Goal: Transaction & Acquisition: Purchase product/service

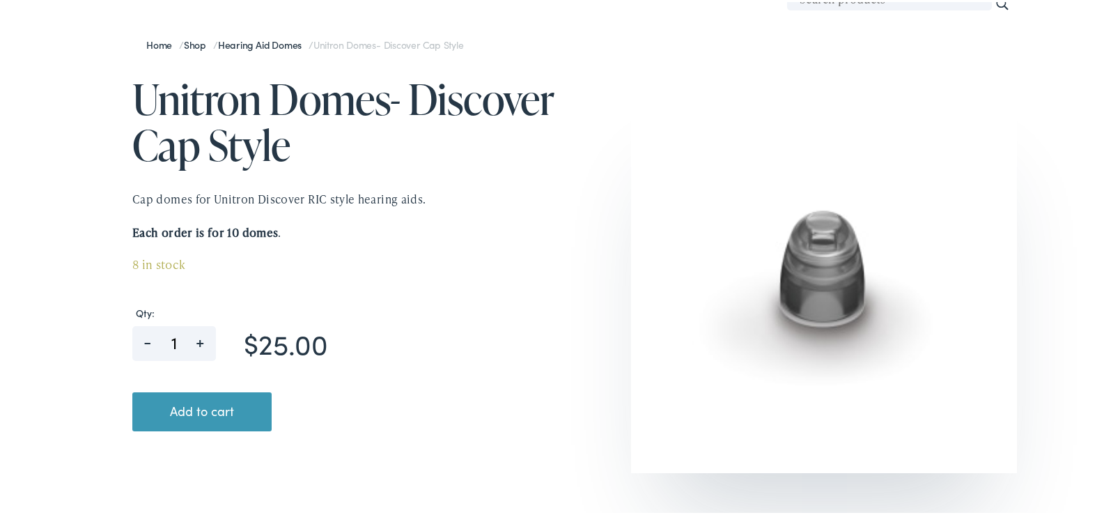
scroll to position [186, 0]
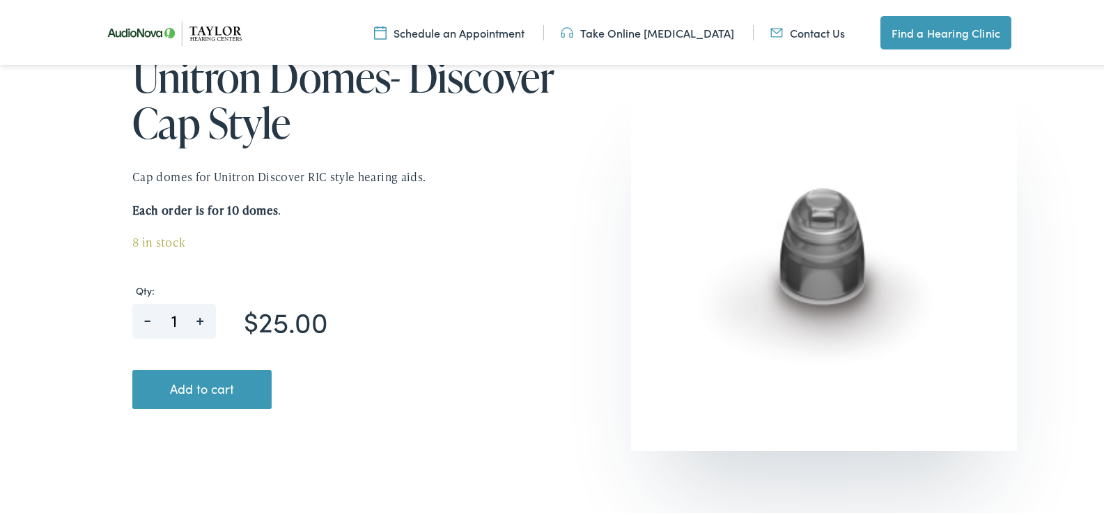
click at [225, 391] on button "Add to cart" at bounding box center [201, 387] width 139 height 39
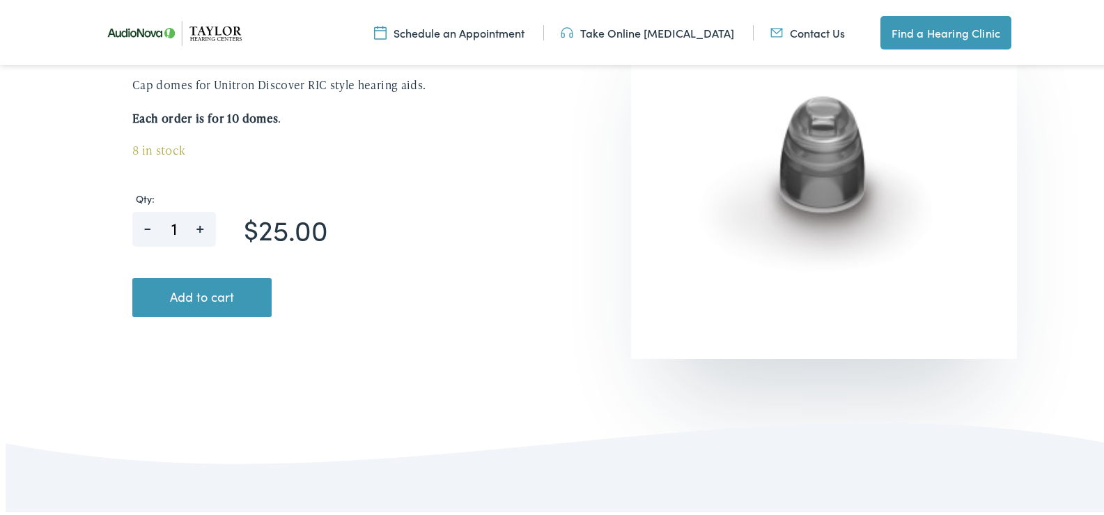
scroll to position [279, 0]
click at [222, 298] on button "Add to cart" at bounding box center [201, 294] width 139 height 39
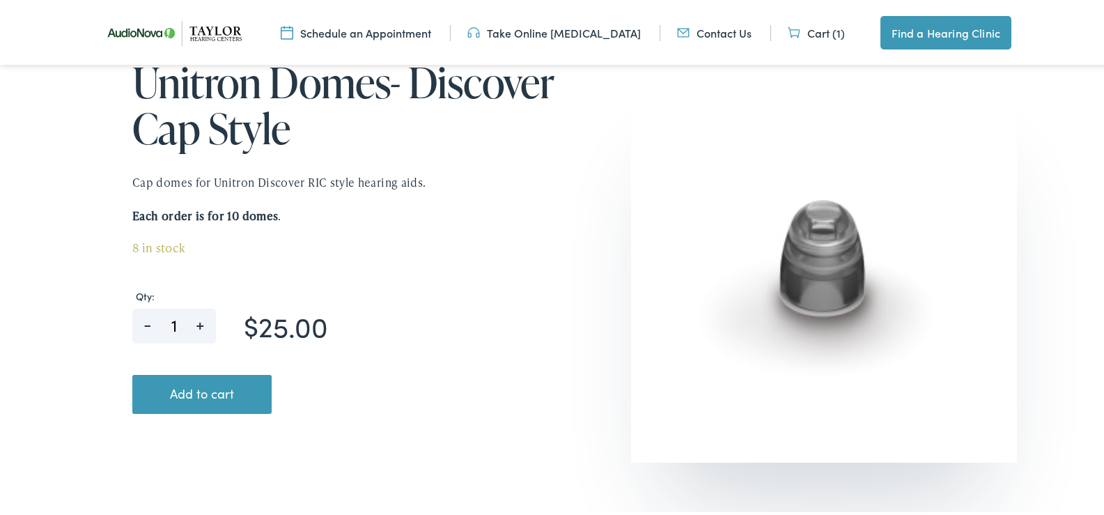
scroll to position [279, 0]
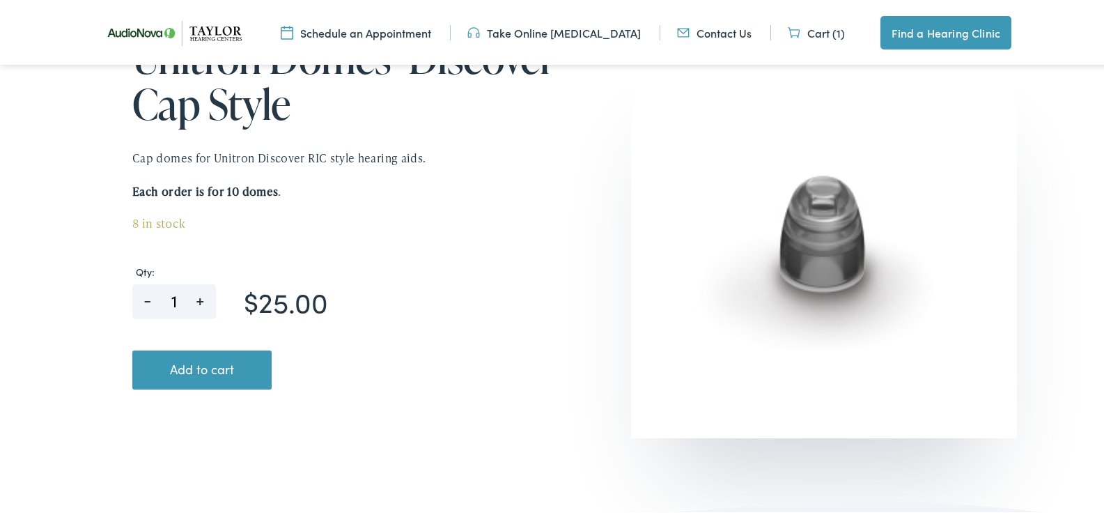
click at [813, 31] on link "Cart (1)" at bounding box center [816, 30] width 57 height 15
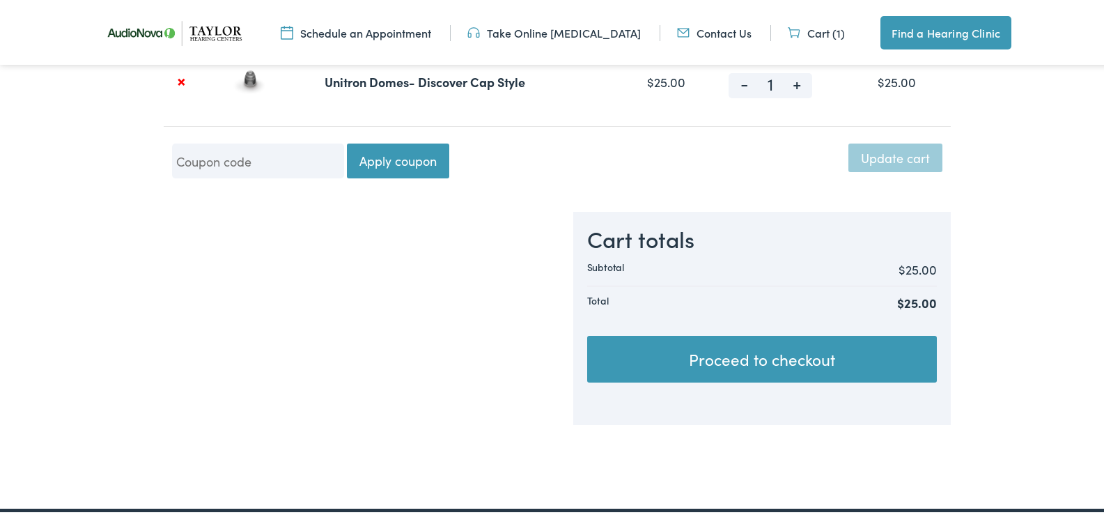
scroll to position [325, 0]
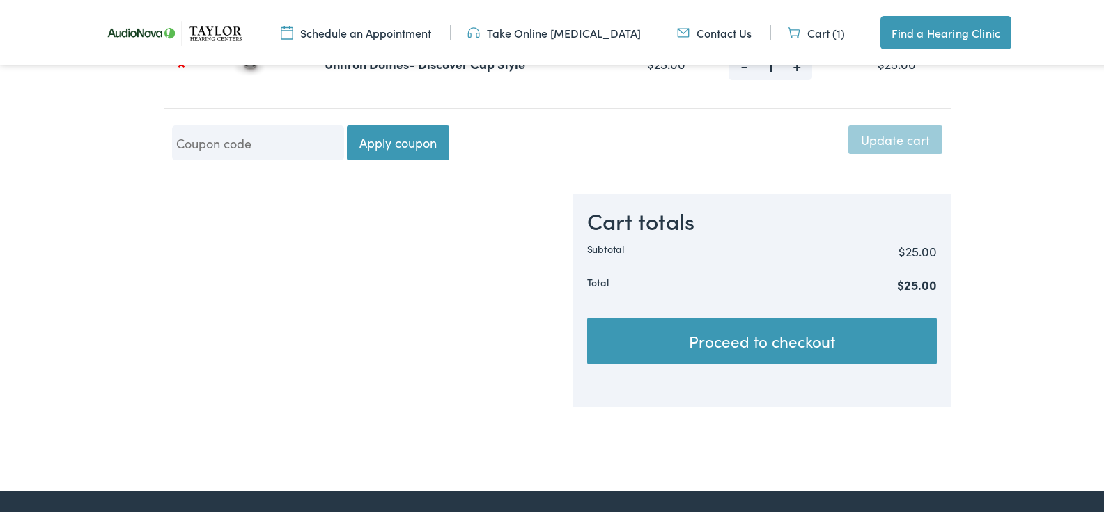
click at [740, 339] on link "Proceed to checkout" at bounding box center [762, 339] width 350 height 47
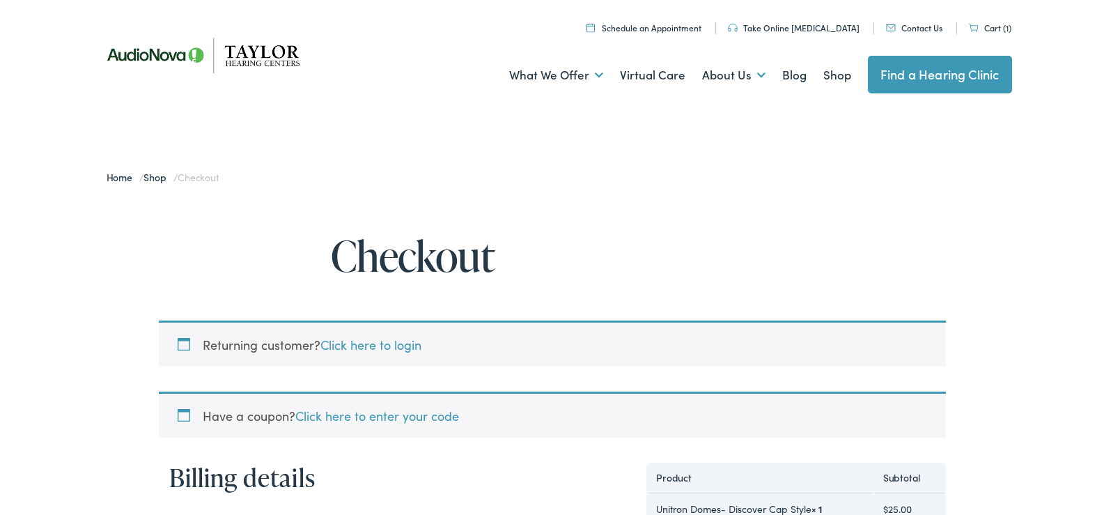
select select "TN"
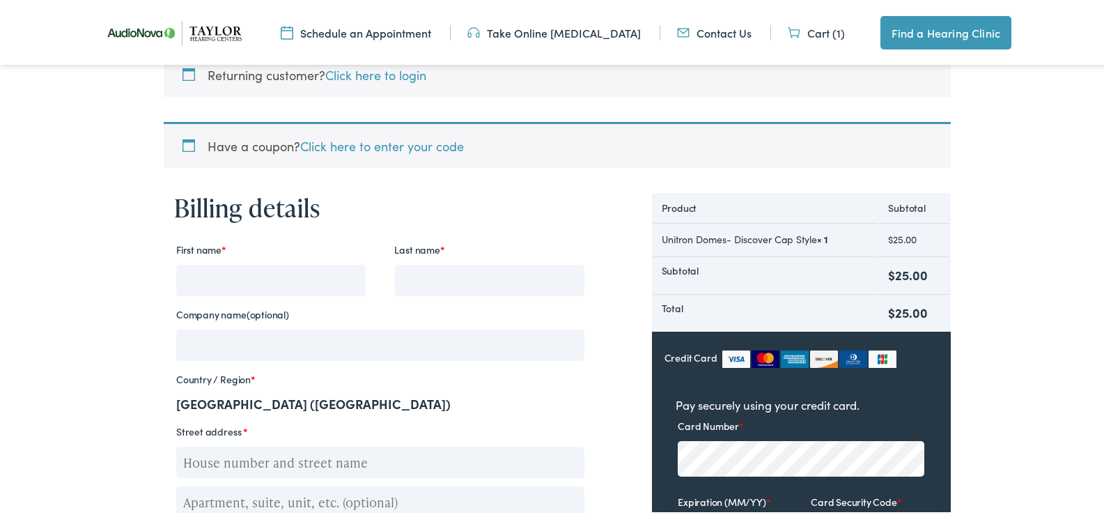
scroll to position [232, 0]
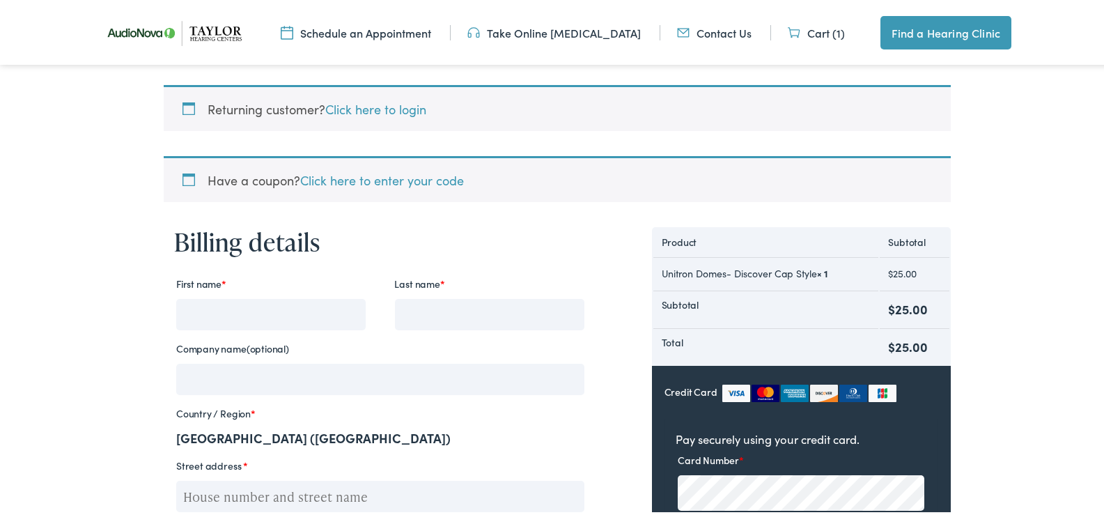
click at [926, 33] on link "Find a Hearing Clinic" at bounding box center [945, 30] width 131 height 33
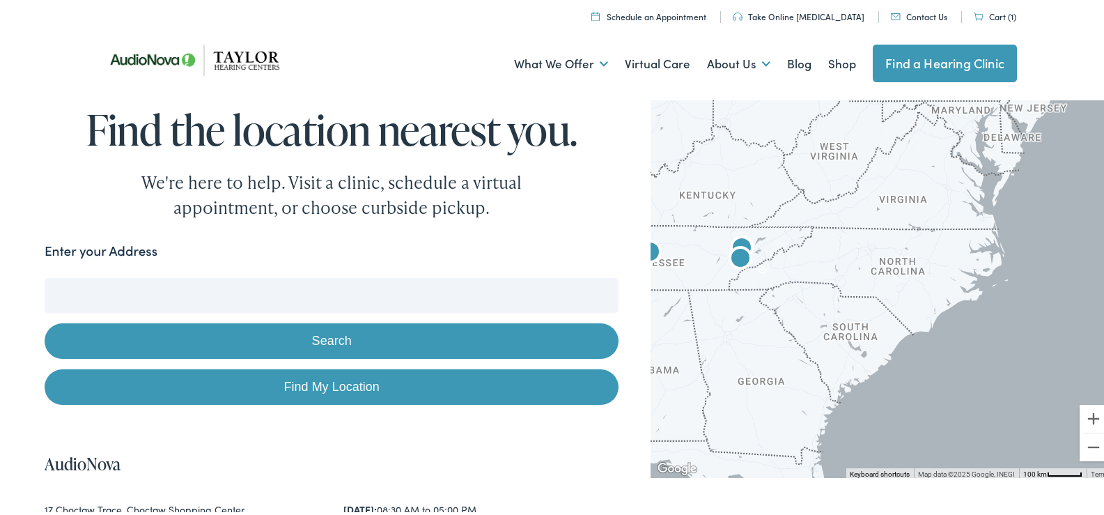
drag, startPoint x: 1005, startPoint y: 254, endPoint x: 727, endPoint y: 234, distance: 279.3
click at [727, 235] on img "Taylor Hearing Centers by AudioNova" at bounding box center [741, 247] width 33 height 33
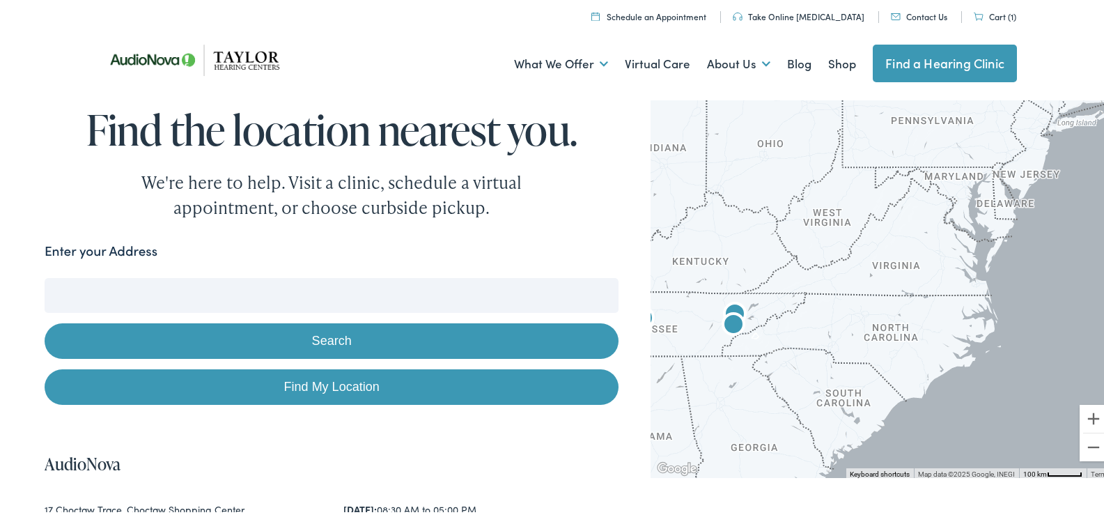
drag, startPoint x: 733, startPoint y: 191, endPoint x: 727, endPoint y: 257, distance: 66.5
click at [727, 258] on div at bounding box center [883, 285] width 464 height 382
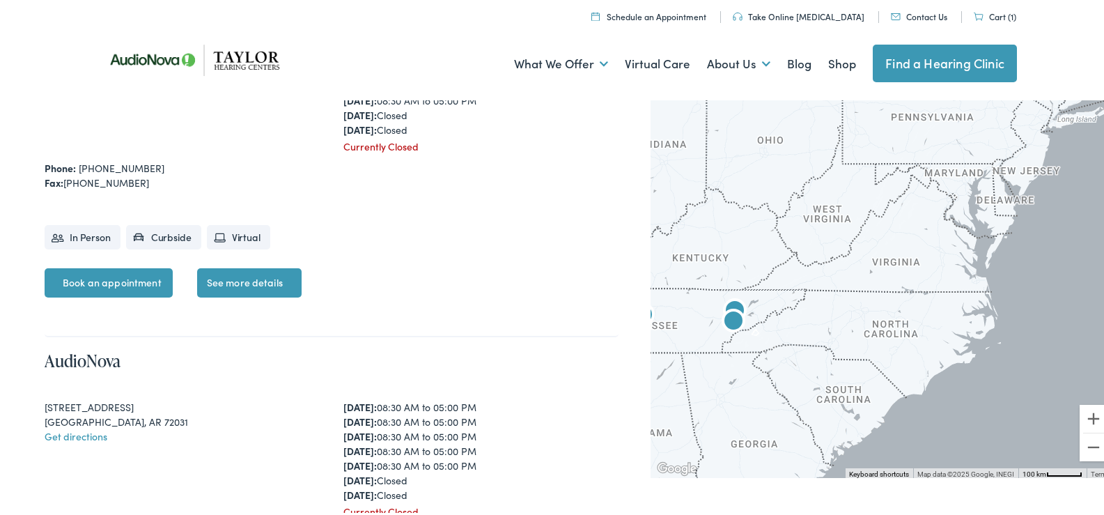
scroll to position [465, 0]
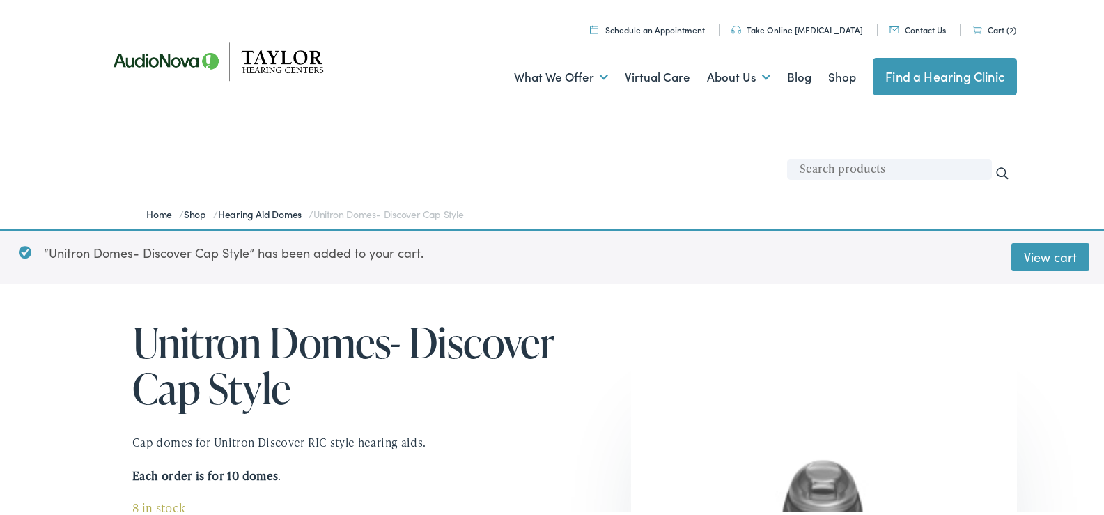
click at [988, 25] on link "Cart (2)" at bounding box center [994, 28] width 44 height 12
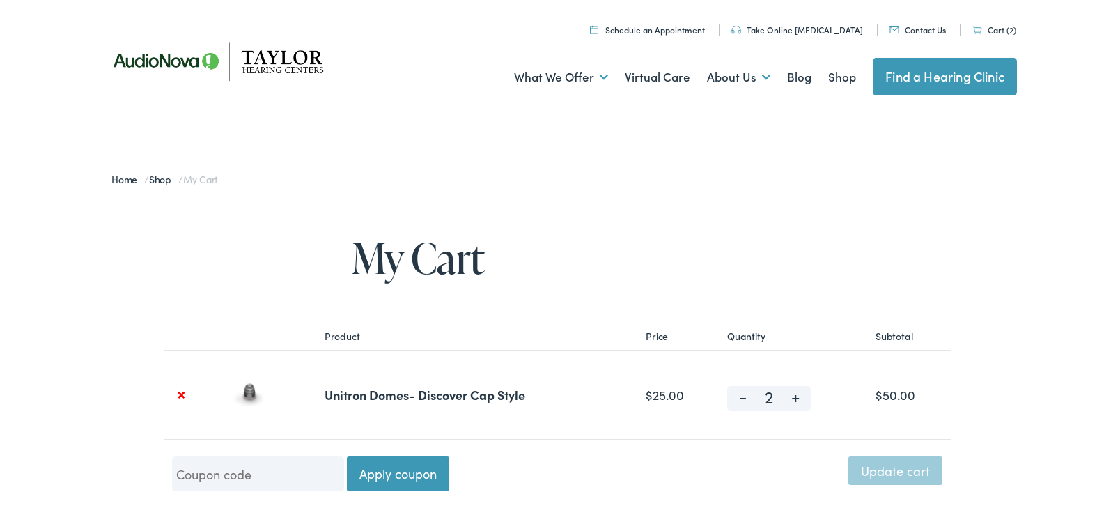
click at [740, 393] on span "-" at bounding box center [742, 392] width 31 height 17
type input "1"
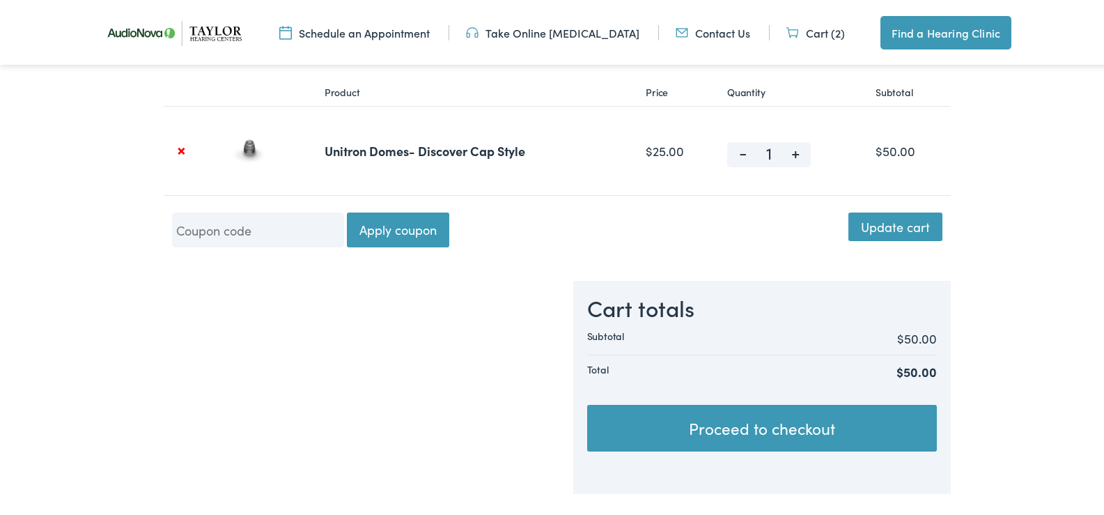
scroll to position [279, 0]
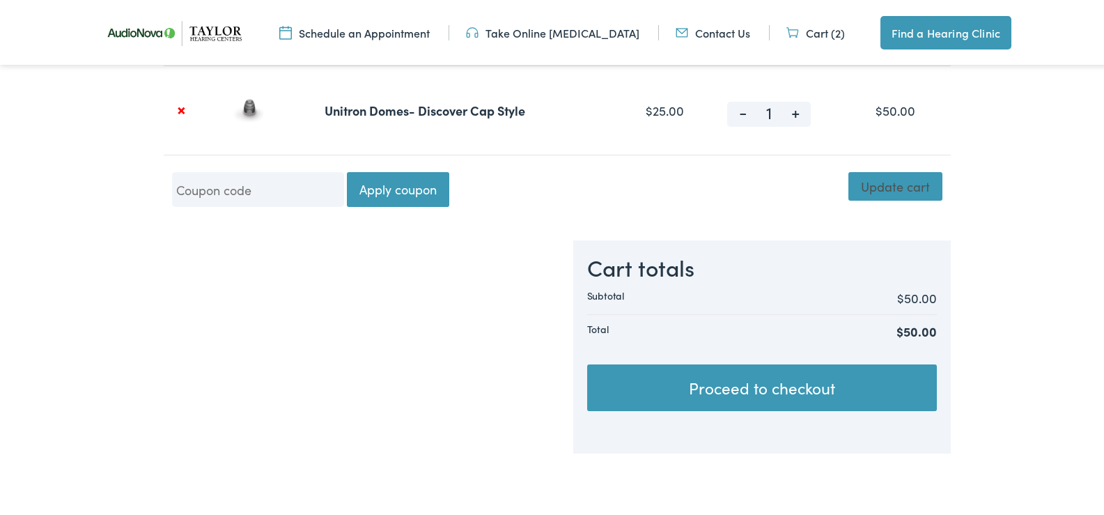
click at [871, 188] on button "Update cart" at bounding box center [895, 184] width 94 height 28
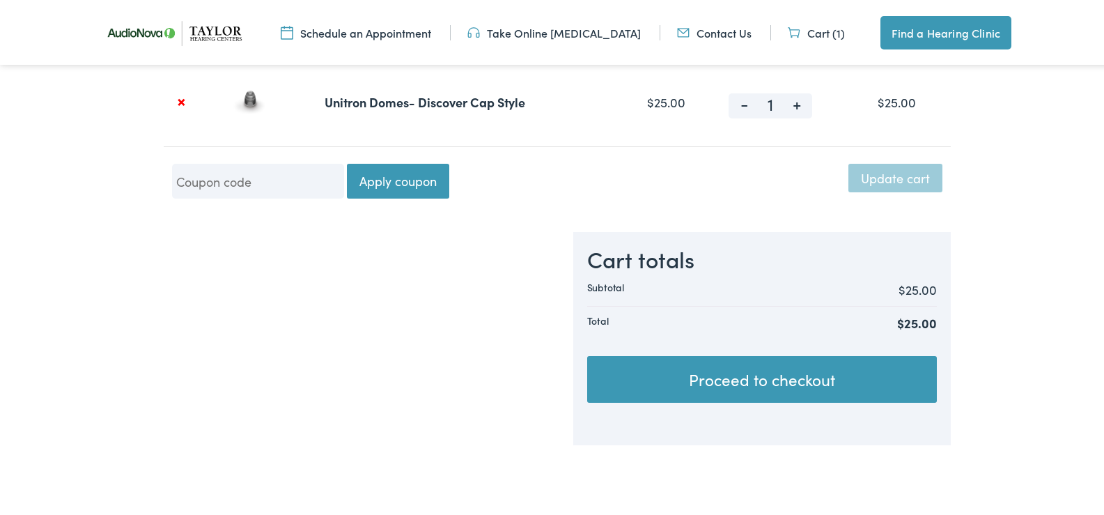
scroll to position [385, 0]
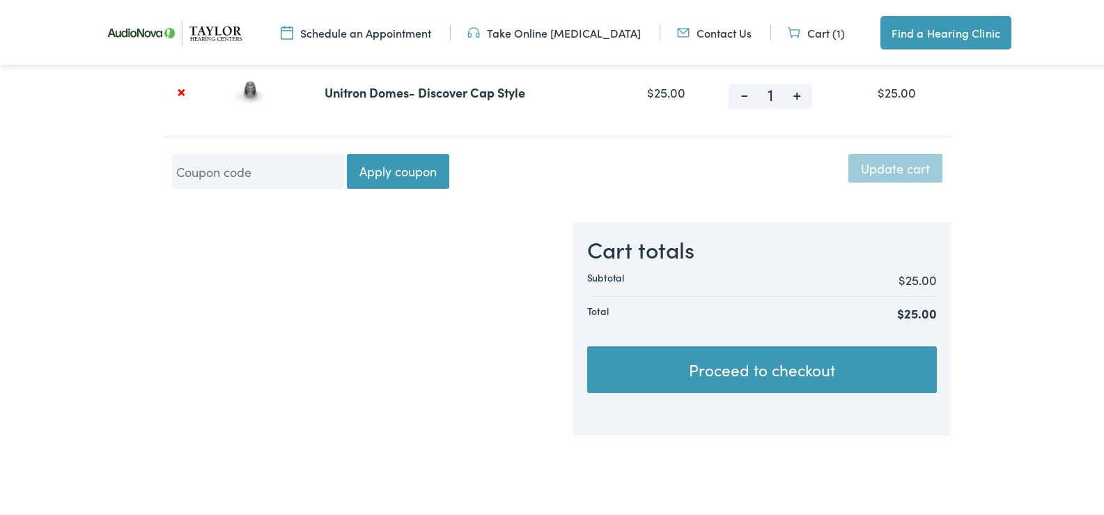
click at [743, 375] on link "Proceed to checkout" at bounding box center [762, 367] width 350 height 47
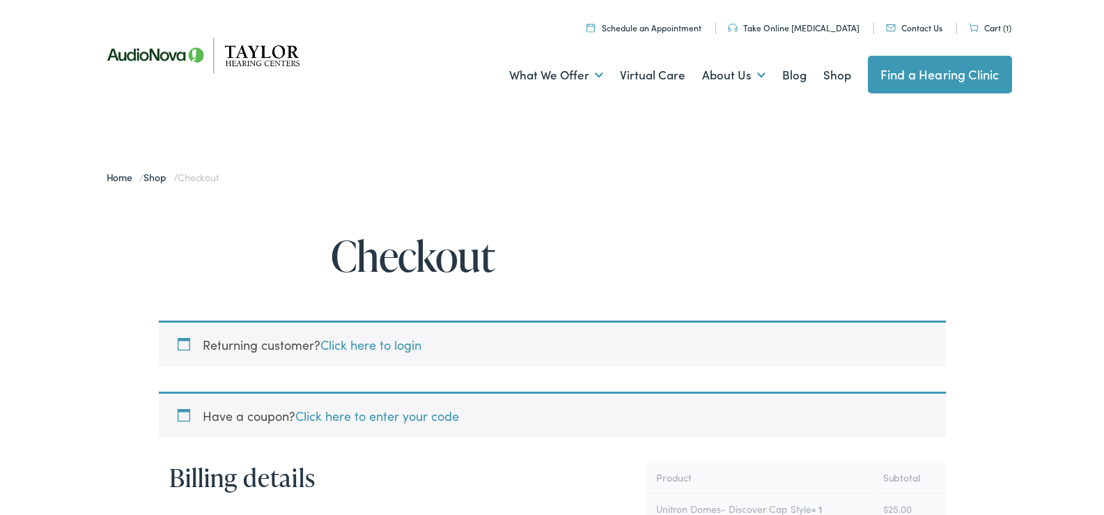
select select "TN"
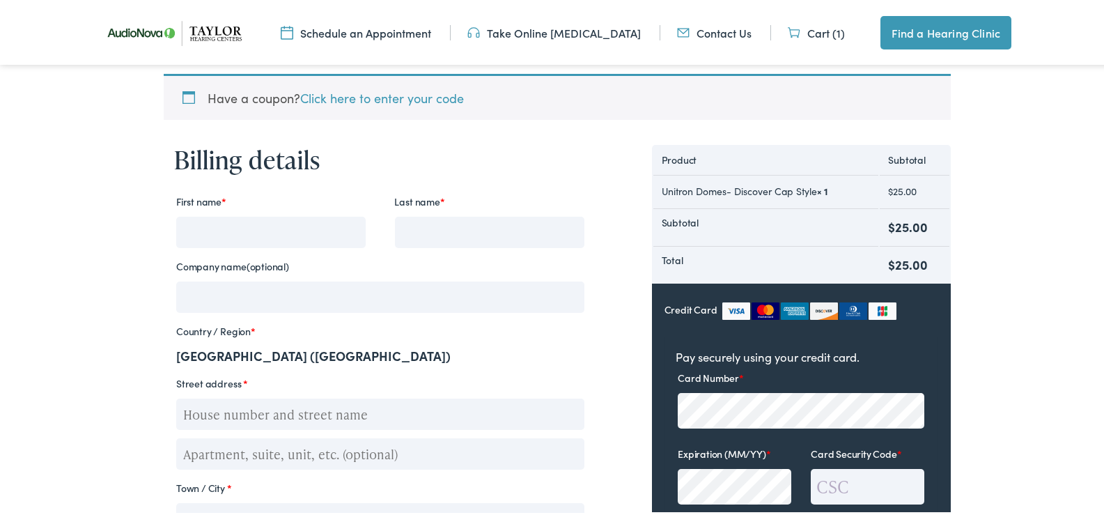
scroll to position [325, 0]
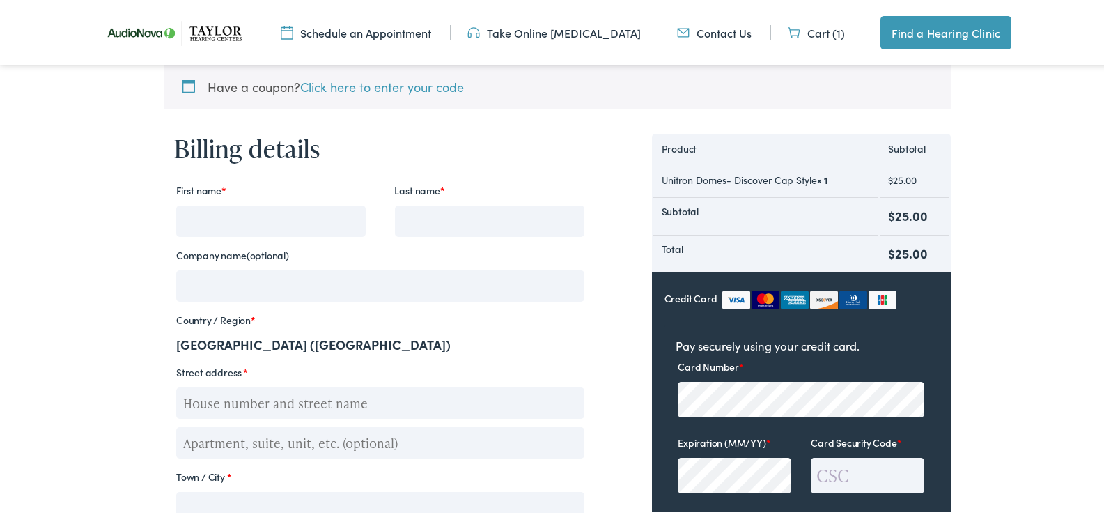
click at [233, 217] on input "First name *" at bounding box center [270, 218] width 189 height 31
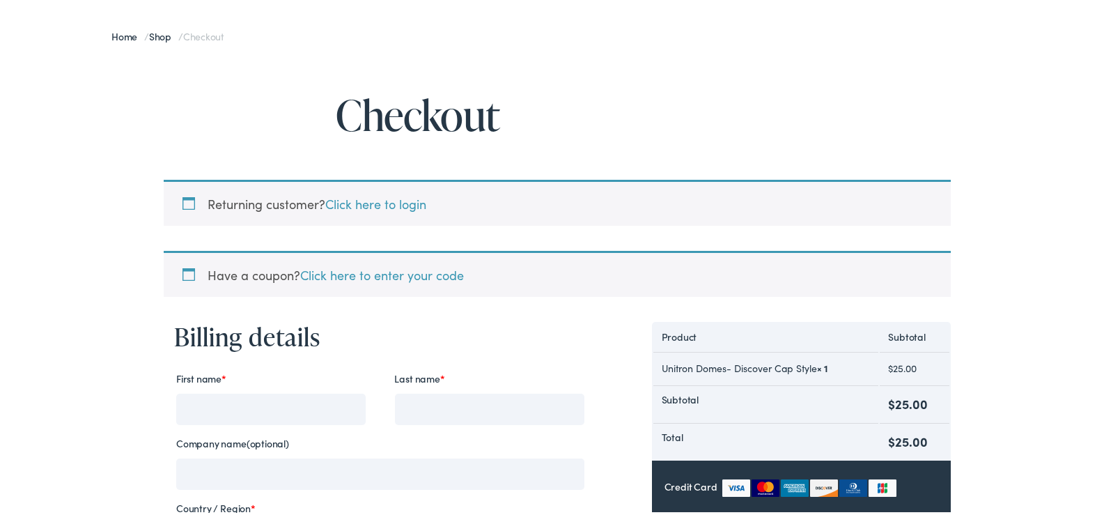
scroll to position [139, 0]
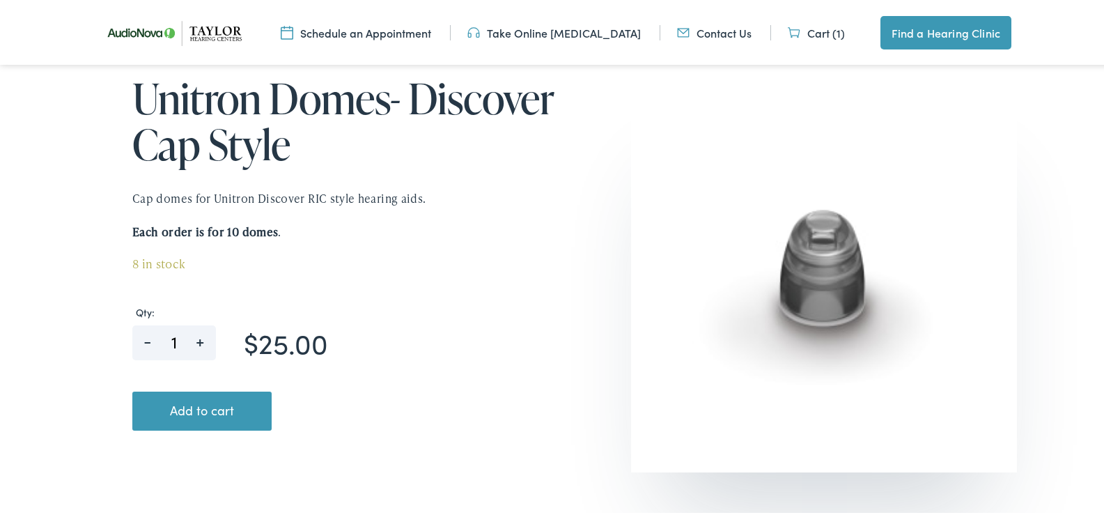
scroll to position [186, 0]
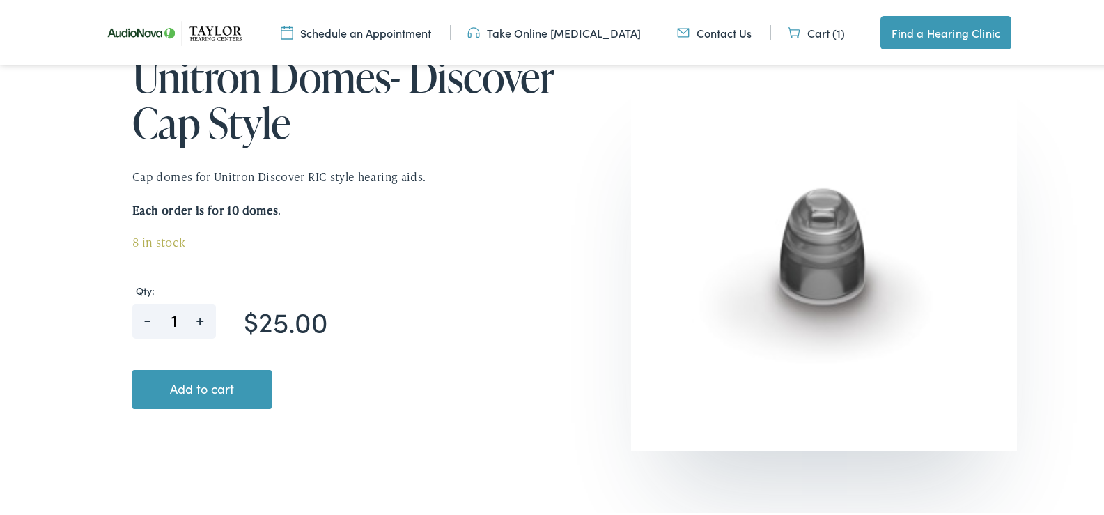
click at [809, 30] on link "Cart (1)" at bounding box center [816, 30] width 57 height 15
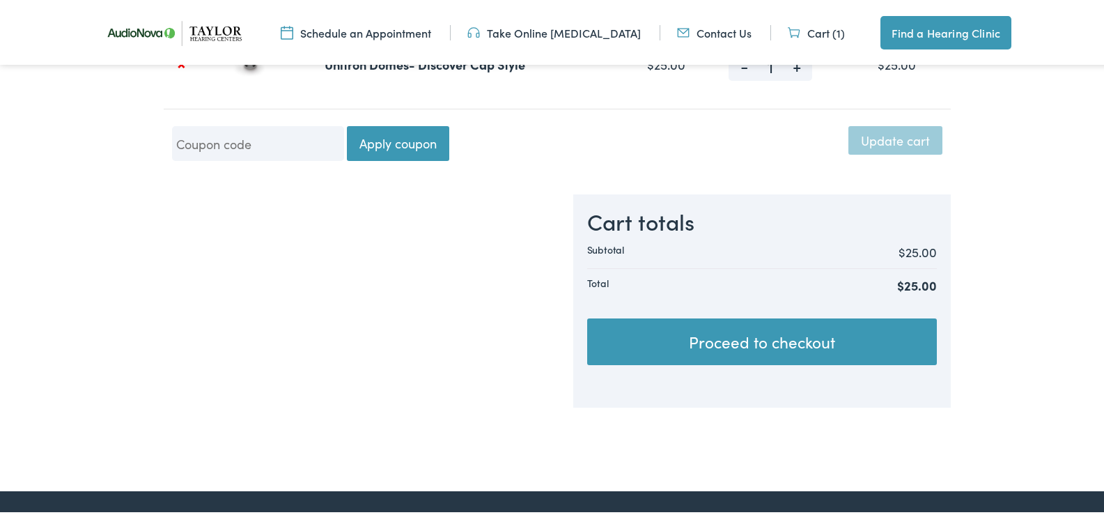
scroll to position [465, 0]
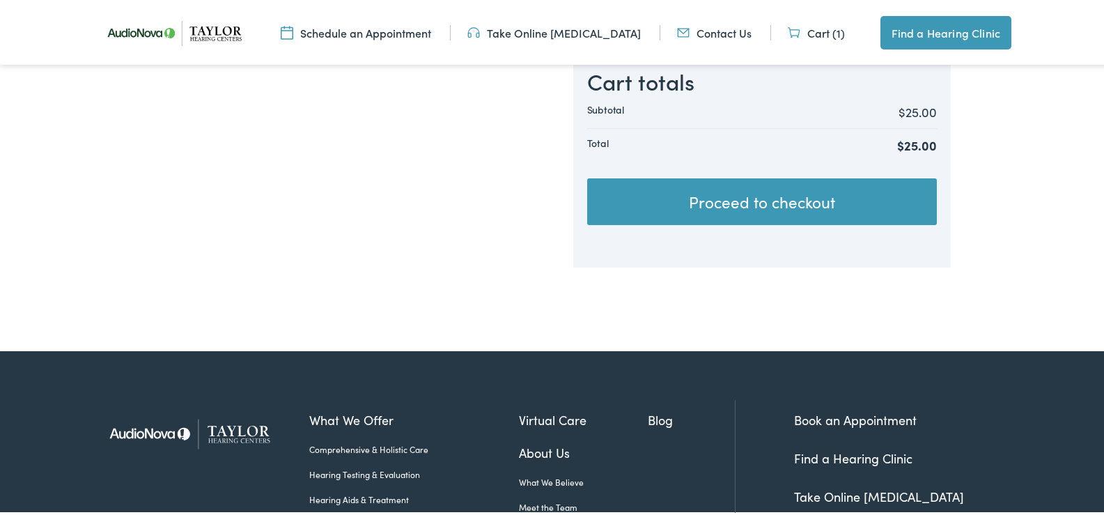
click at [674, 203] on link "Proceed to checkout" at bounding box center [762, 199] width 350 height 47
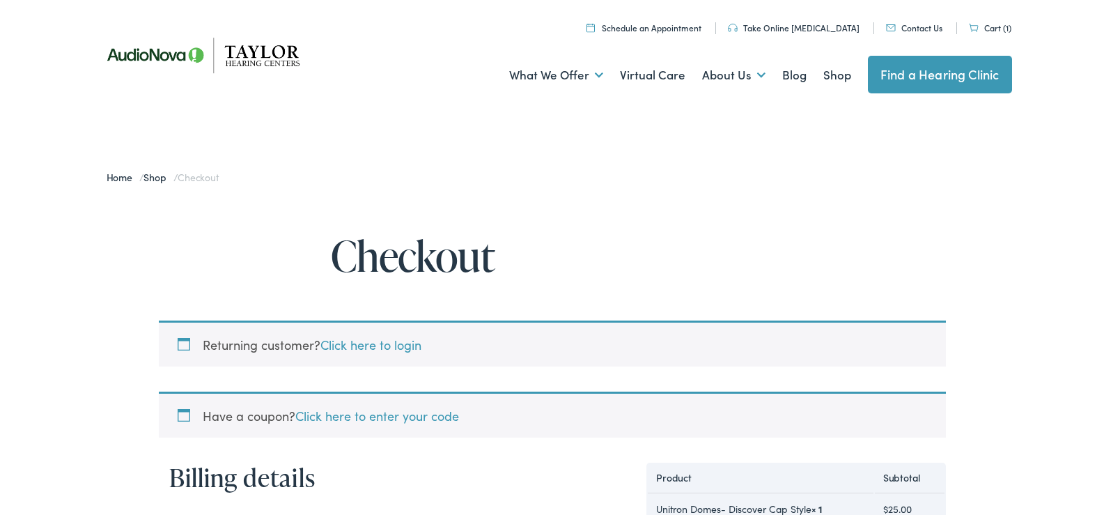
select select "TN"
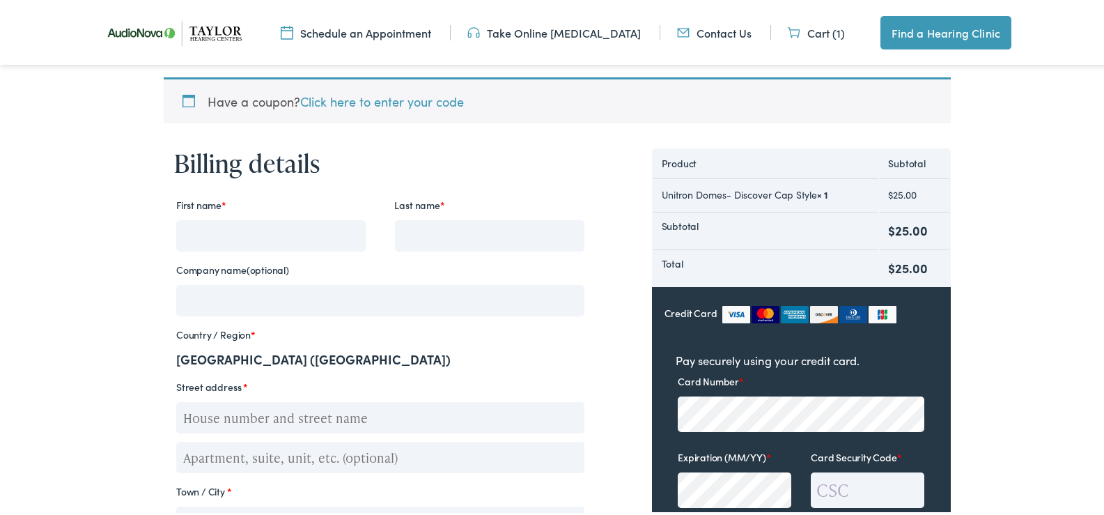
scroll to position [325, 0]
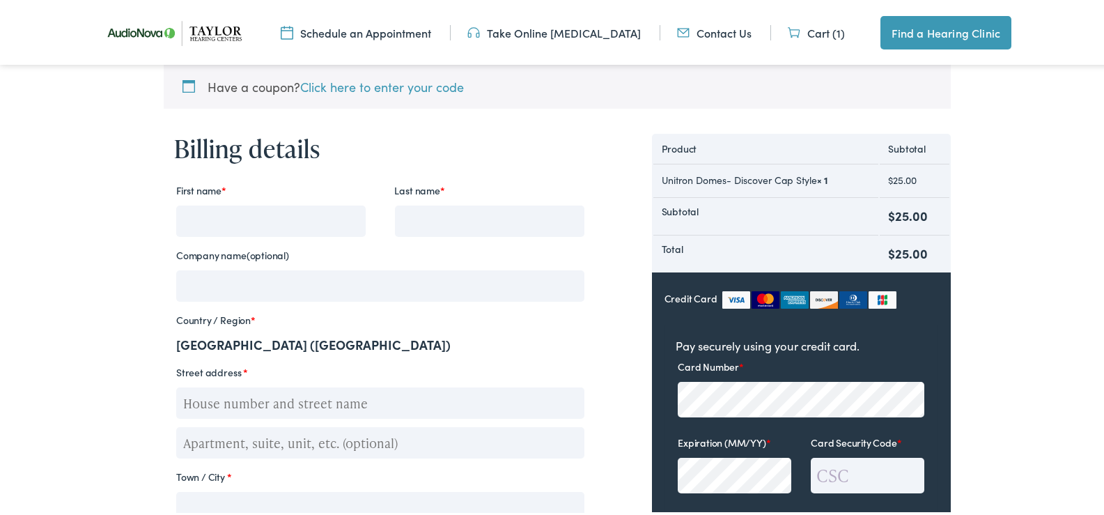
click at [214, 210] on input "First name *" at bounding box center [270, 218] width 189 height 31
type input "[PERSON_NAME]"
type input "[STREET_ADDRESS][PERSON_NAME]"
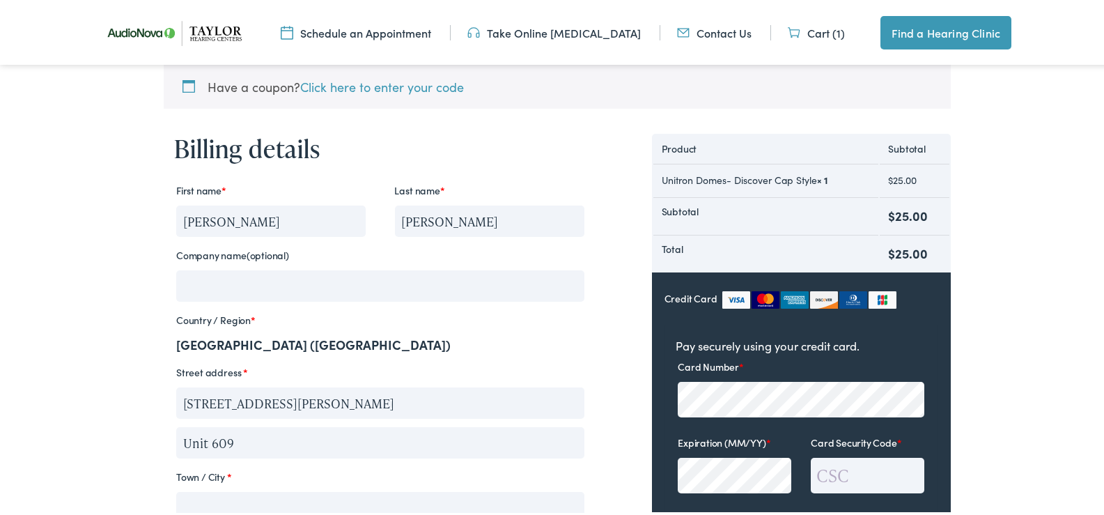
type input "Unit 609"
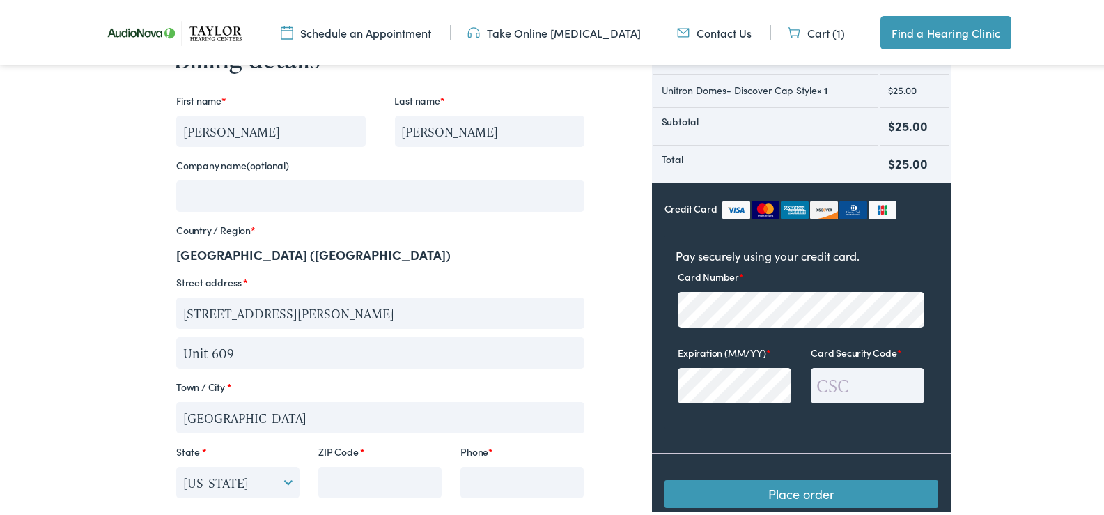
scroll to position [517, 0]
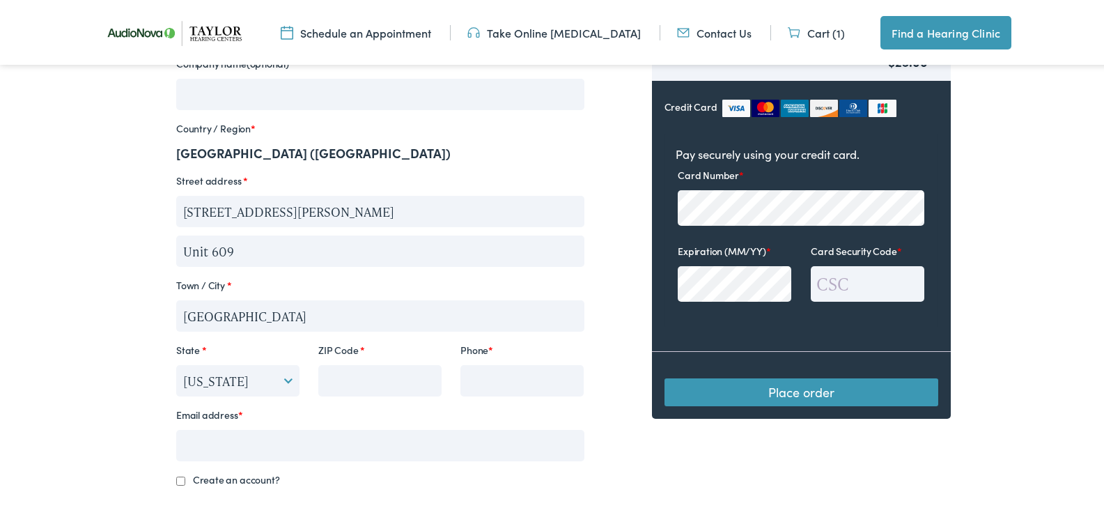
type input "[GEOGRAPHIC_DATA]"
click at [284, 380] on select "Select an option… [US_STATE] [US_STATE] [US_STATE] [US_STATE] [US_STATE] [US_ST…" at bounding box center [237, 378] width 123 height 31
select select "VA"
click at [176, 363] on select "Select an option… [US_STATE] [US_STATE] [US_STATE] [US_STATE] [US_STATE] [US_ST…" at bounding box center [237, 378] width 123 height 31
click at [334, 384] on input "ZIP Code *" at bounding box center [379, 378] width 123 height 31
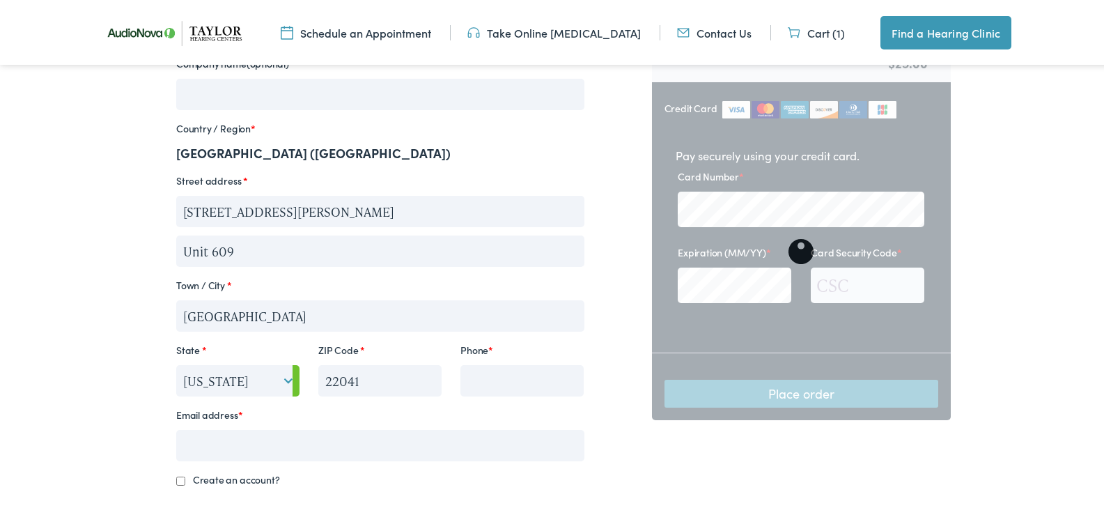
type input "22041"
click at [475, 375] on input "Phone *" at bounding box center [521, 378] width 123 height 31
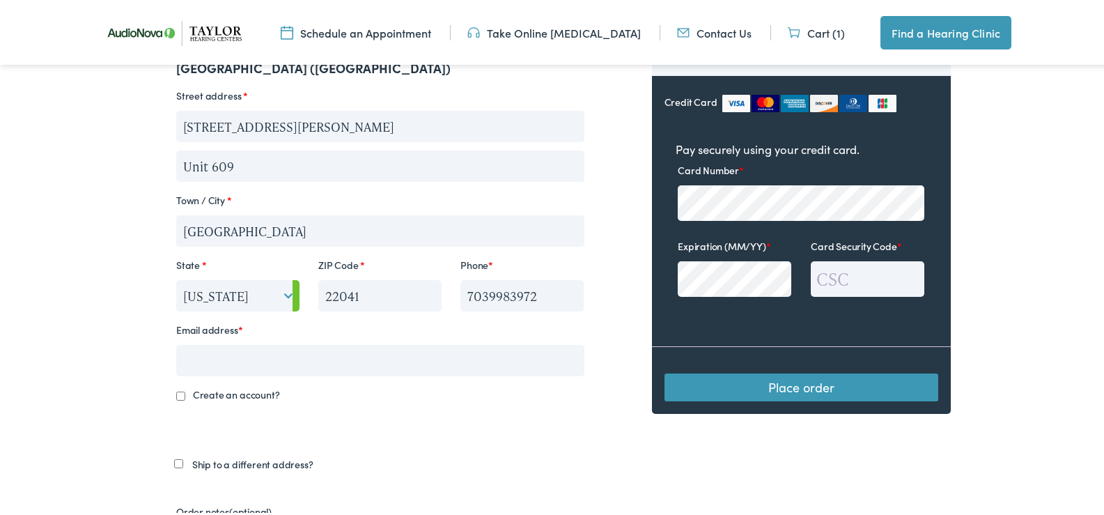
scroll to position [610, 0]
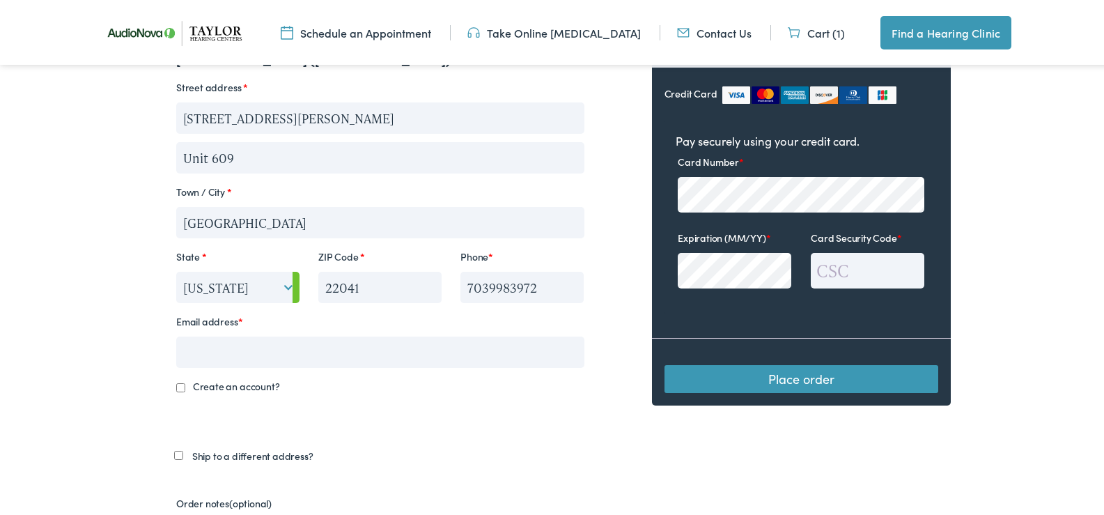
type input "7039983972"
click at [235, 339] on input "Email address *" at bounding box center [380, 349] width 408 height 31
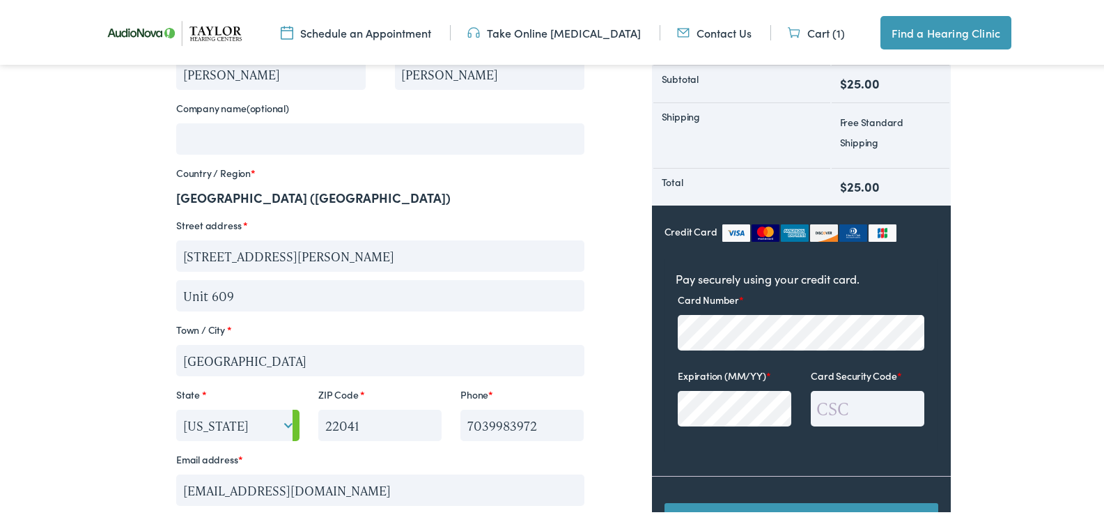
scroll to position [471, 0]
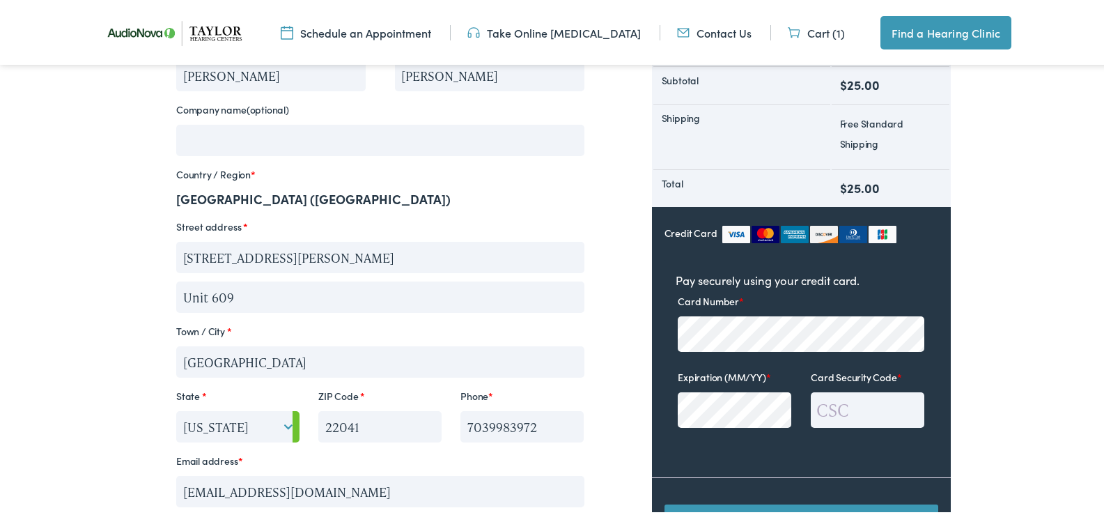
type input "[EMAIL_ADDRESS][DOMAIN_NAME]"
click at [811, 31] on link "Cart (1)" at bounding box center [816, 30] width 57 height 15
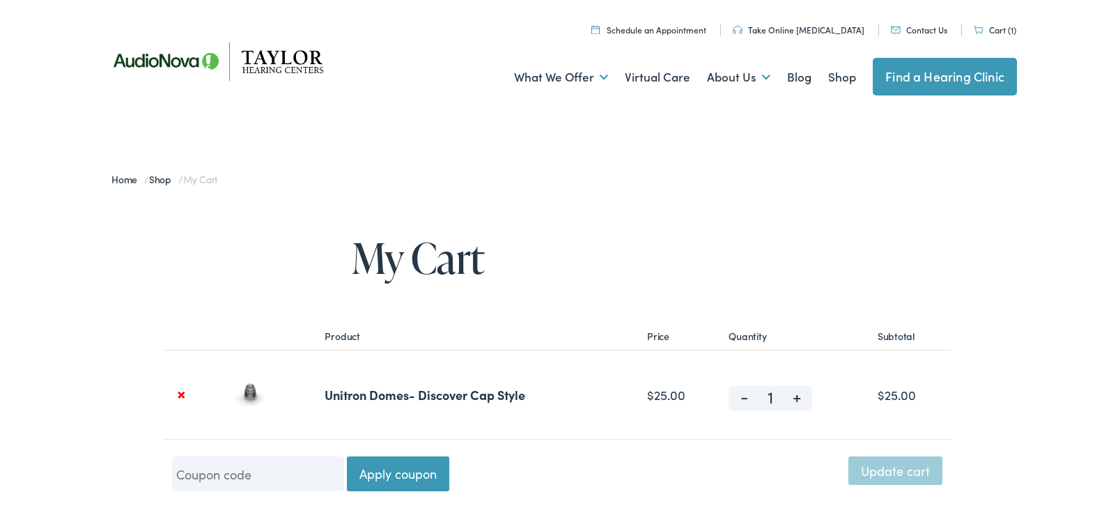
click at [740, 394] on span "-" at bounding box center [744, 392] width 31 height 17
type input "0"
